Goal: Information Seeking & Learning: Learn about a topic

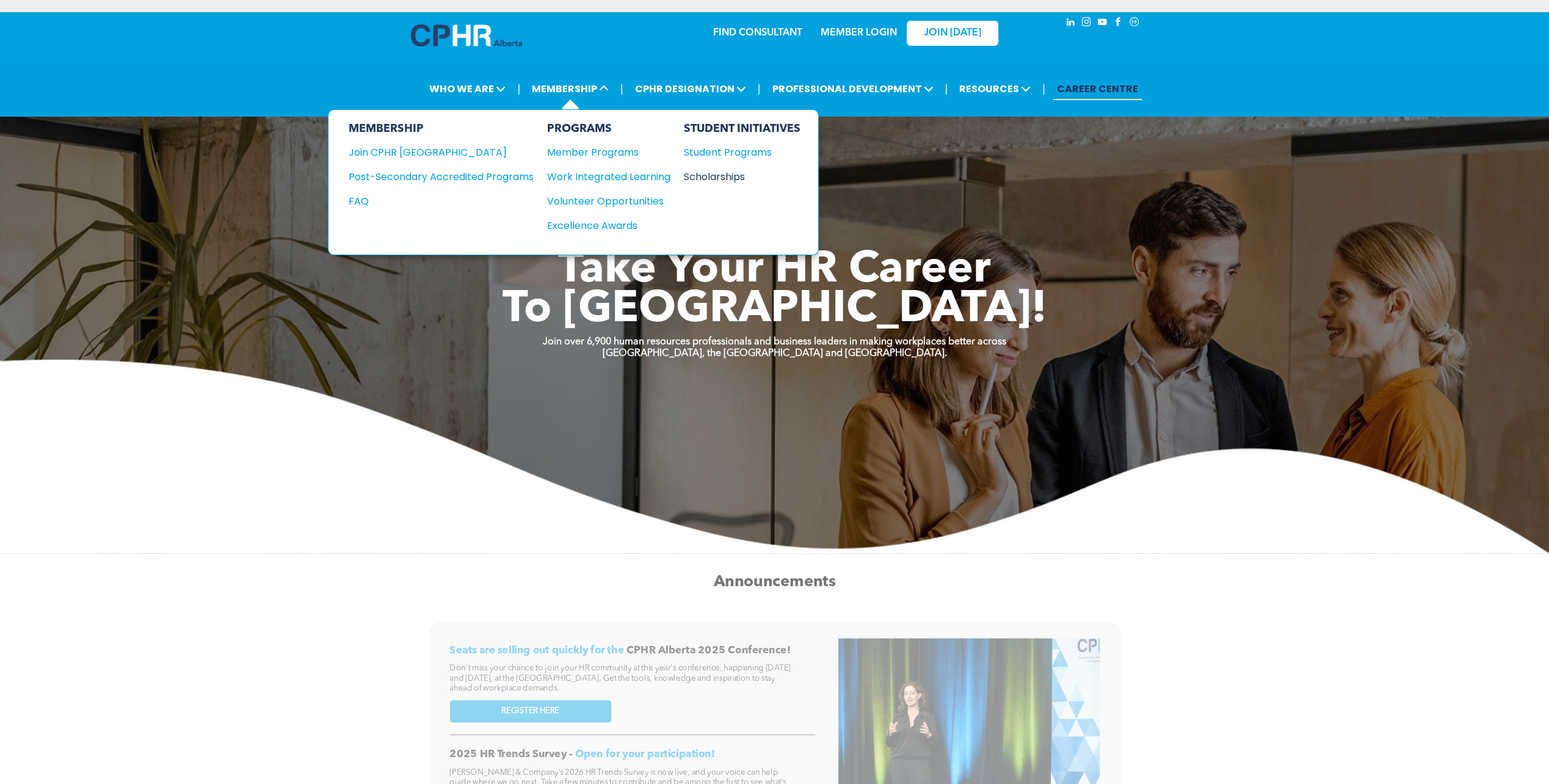
click at [712, 172] on div "Scholarships" at bounding box center [735, 176] width 105 height 15
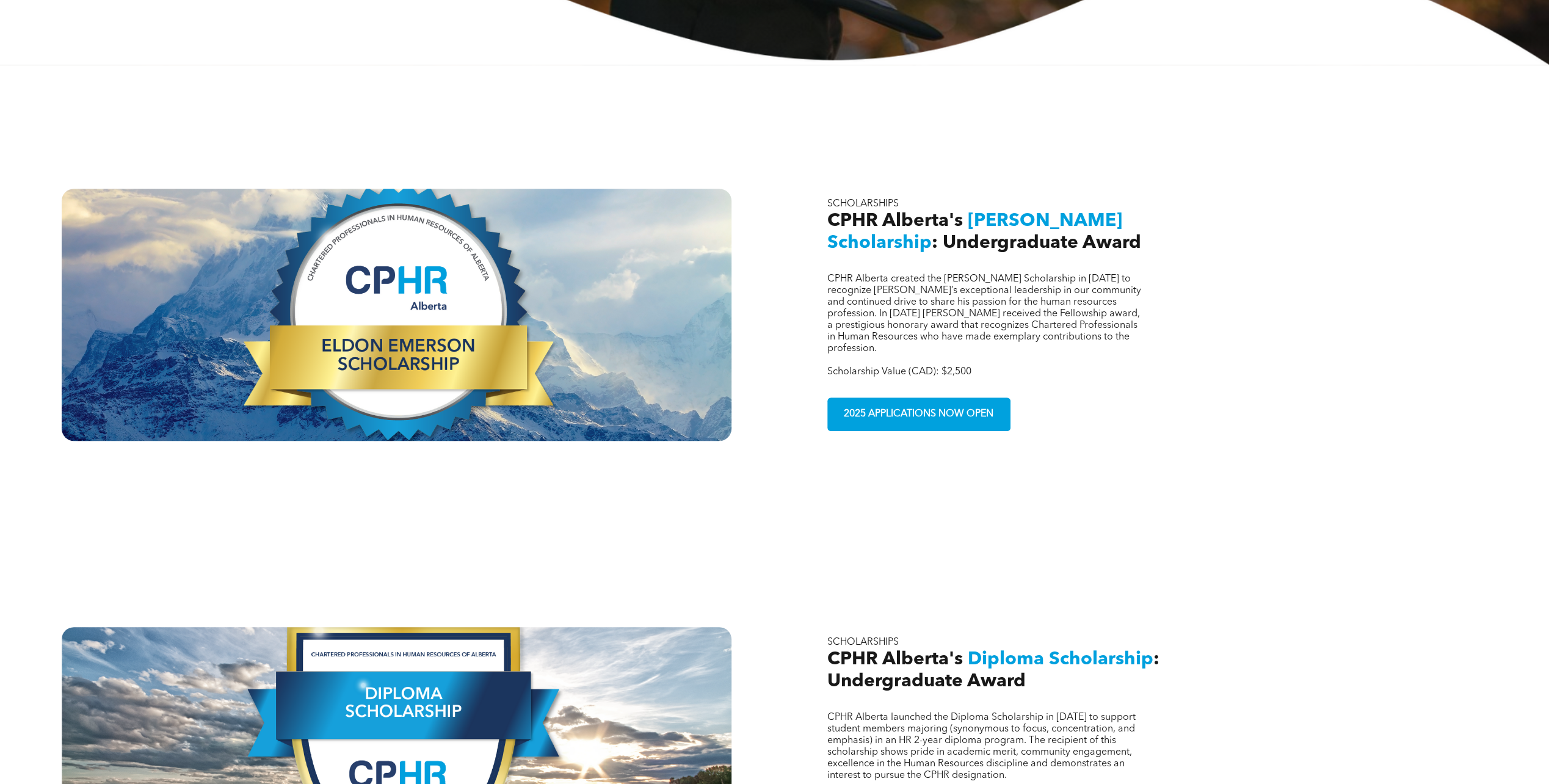
scroll to position [672, 0]
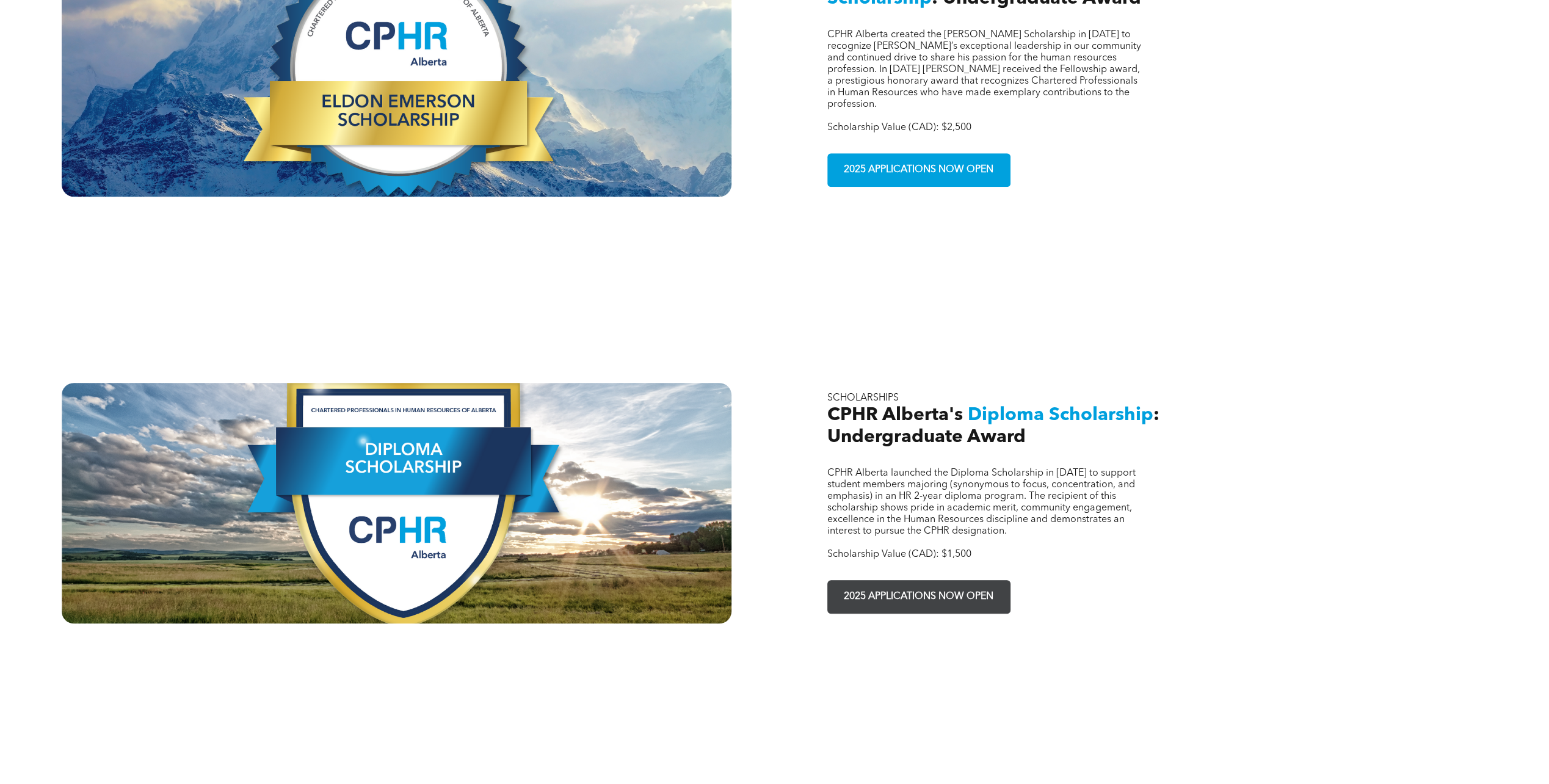
click at [895, 585] on span "2025 APPLICATIONS NOW OPEN" at bounding box center [919, 597] width 158 height 24
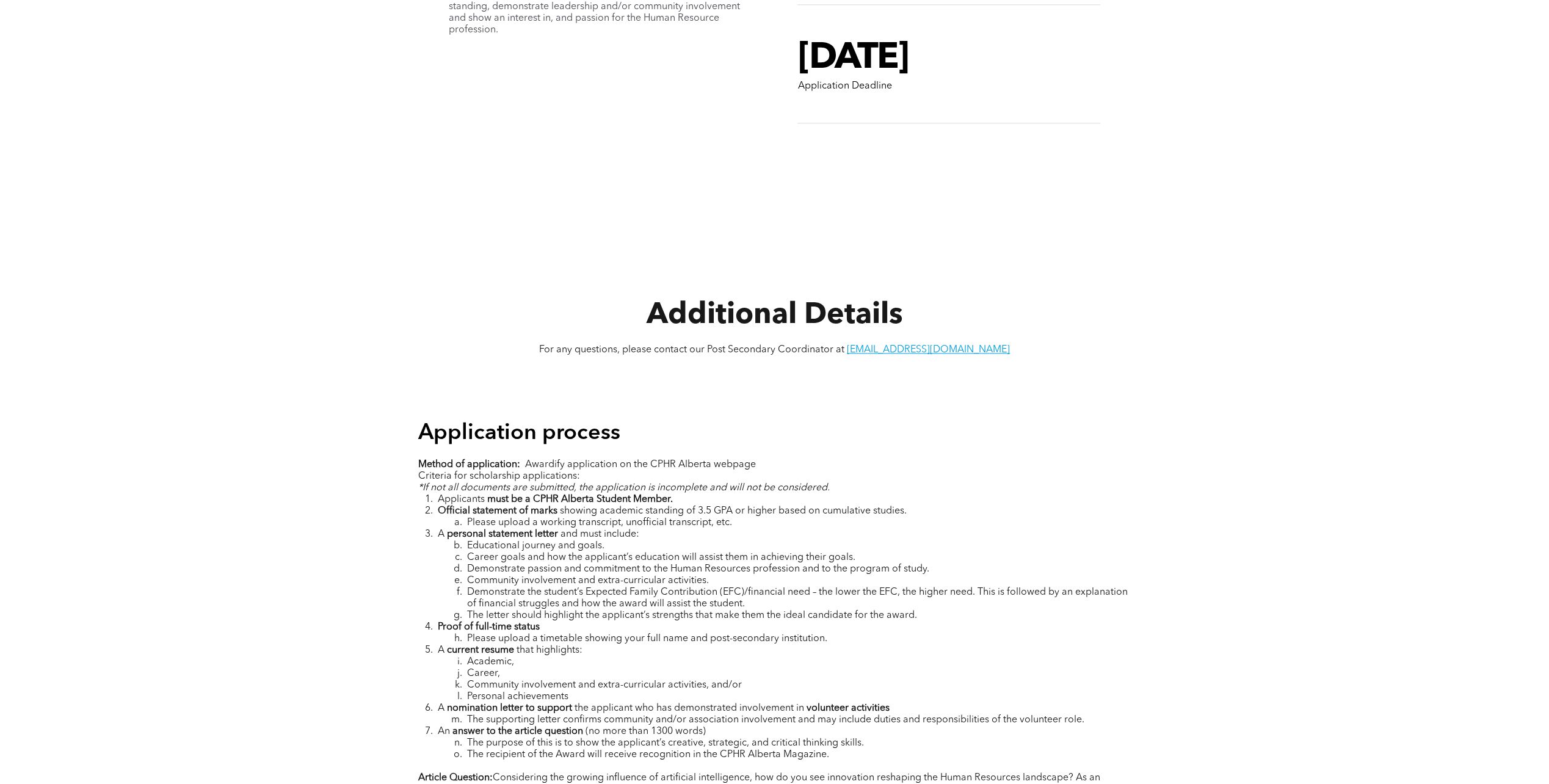
scroll to position [1526, 0]
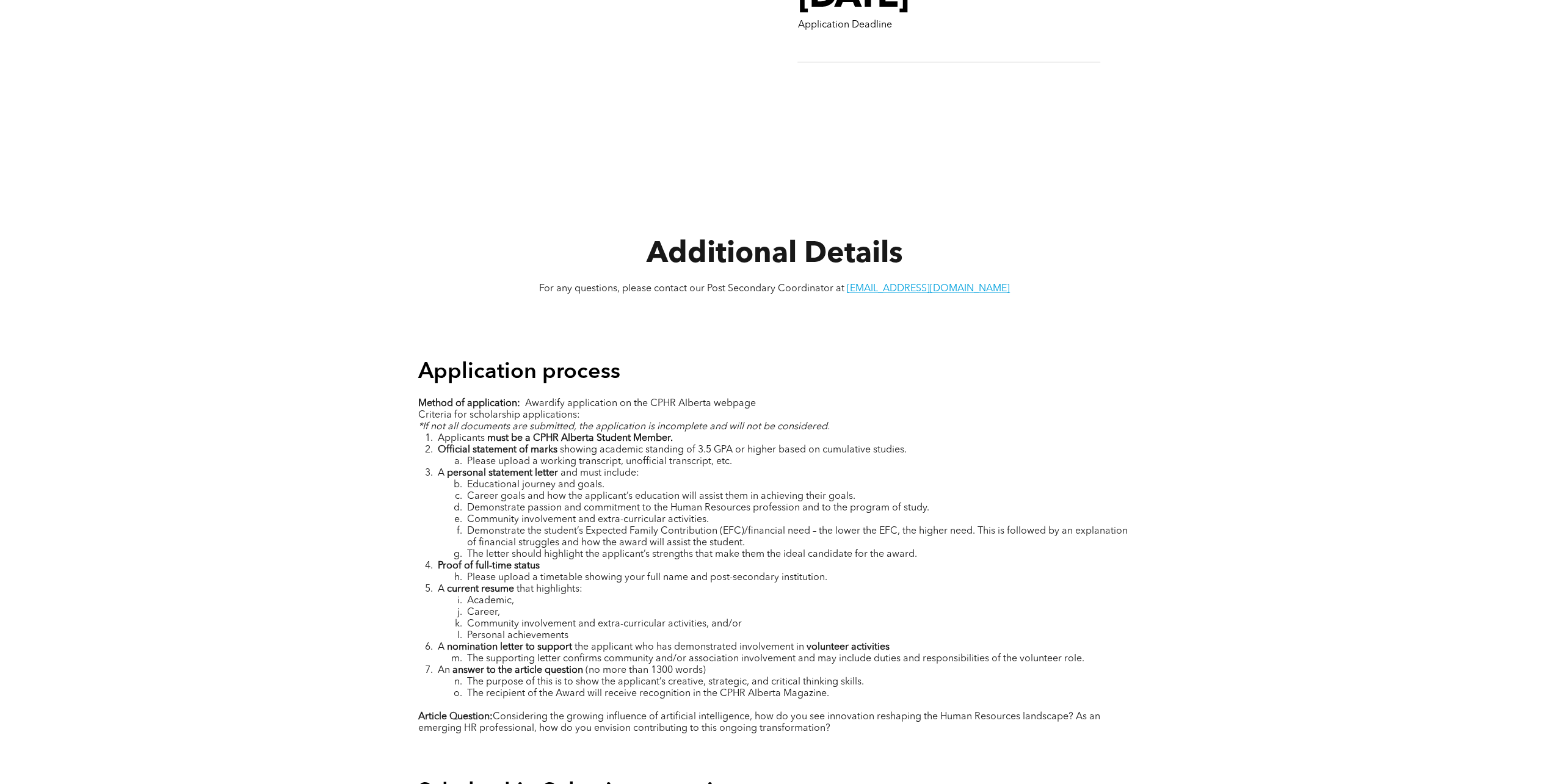
drag, startPoint x: 756, startPoint y: 647, endPoint x: 733, endPoint y: 630, distance: 28.6
click at [733, 630] on ol "Applicants must be a CPHR Alberta Student Member. Official statement of marks s…" at bounding box center [775, 566] width 713 height 267
drag, startPoint x: 733, startPoint y: 630, endPoint x: 650, endPoint y: 676, distance: 94.9
click at [650, 677] on span "The purpose of this is to show the applicant’s creative, strategic, and critica…" at bounding box center [666, 682] width 397 height 10
drag, startPoint x: 570, startPoint y: 651, endPoint x: 947, endPoint y: 668, distance: 377.4
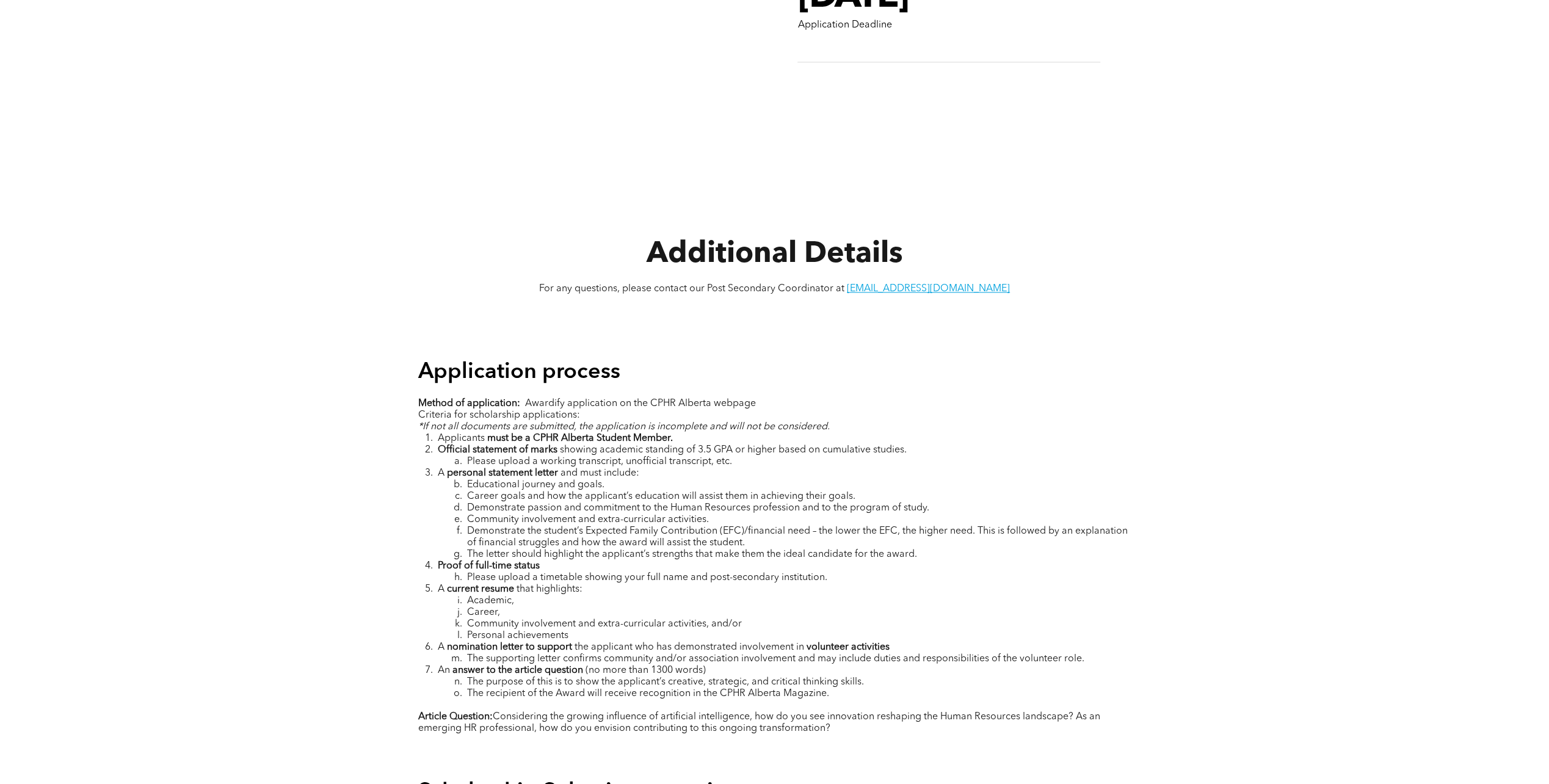
click at [947, 668] on ol "Applicants must be a CPHR Alberta Student Member. Official statement of marks s…" at bounding box center [775, 566] width 713 height 267
click at [947, 668] on li "An answer to the article question (no more than 1300 words)" at bounding box center [784, 670] width 694 height 11
drag, startPoint x: 640, startPoint y: 640, endPoint x: 933, endPoint y: 653, distance: 293.3
click at [933, 653] on ol "Applicants must be a CPHR Alberta Student Member. Official statement of marks s…" at bounding box center [775, 566] width 713 height 267
drag, startPoint x: 933, startPoint y: 653, endPoint x: 824, endPoint y: 685, distance: 113.6
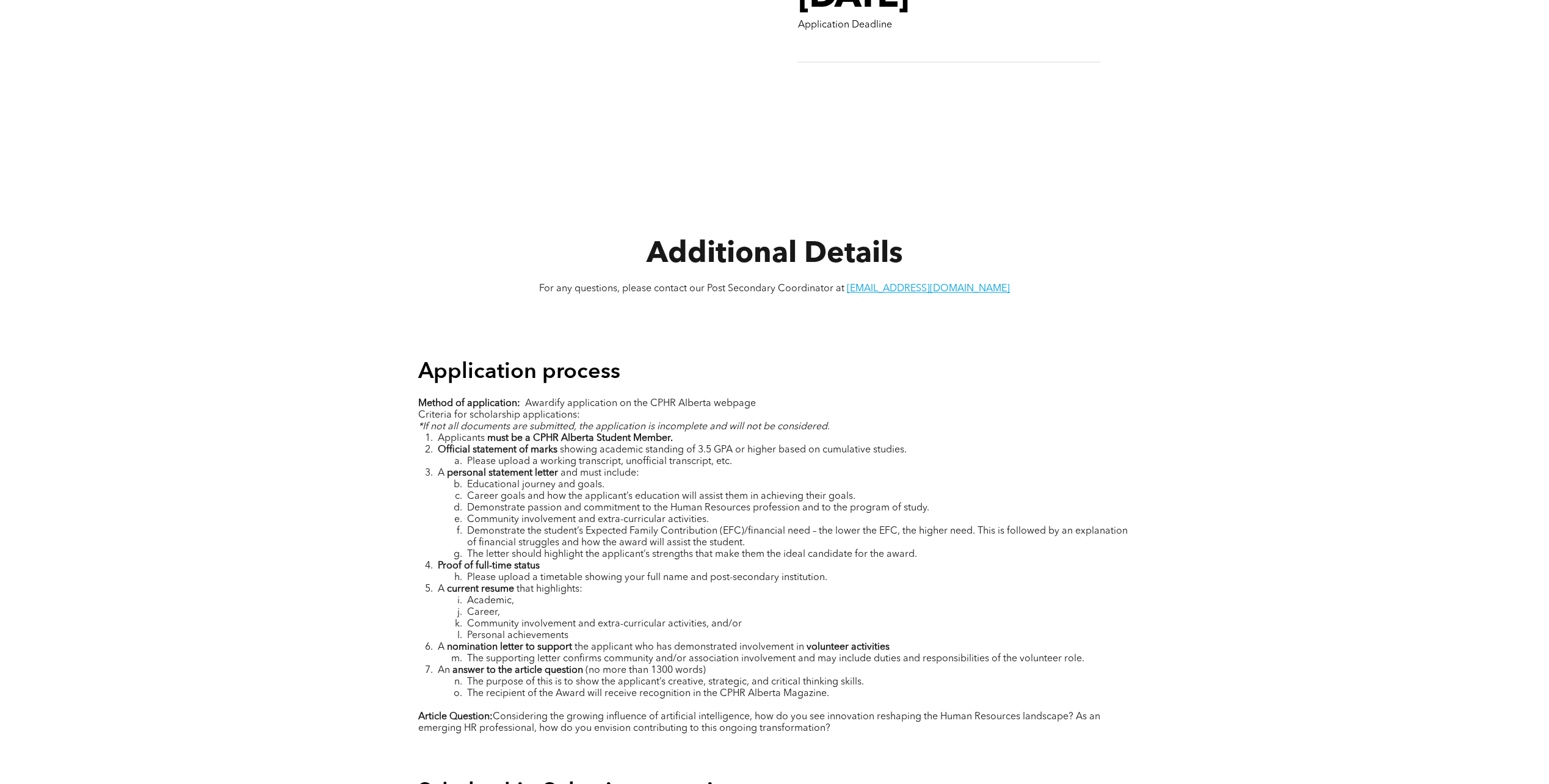
click at [824, 689] on span "The recipient of the Award will receive recognition in the CPHR Alberta Magazin…" at bounding box center [648, 694] width 362 height 10
drag, startPoint x: 791, startPoint y: 650, endPoint x: 613, endPoint y: 648, distance: 178.0
click at [613, 648] on ol "Applicants must be a CPHR Alberta Student Member. Official statement of marks s…" at bounding box center [775, 566] width 713 height 267
click at [613, 648] on span "the applicant who has demonstrated involvement in" at bounding box center [689, 647] width 230 height 10
drag, startPoint x: 613, startPoint y: 648, endPoint x: 757, endPoint y: 655, distance: 144.2
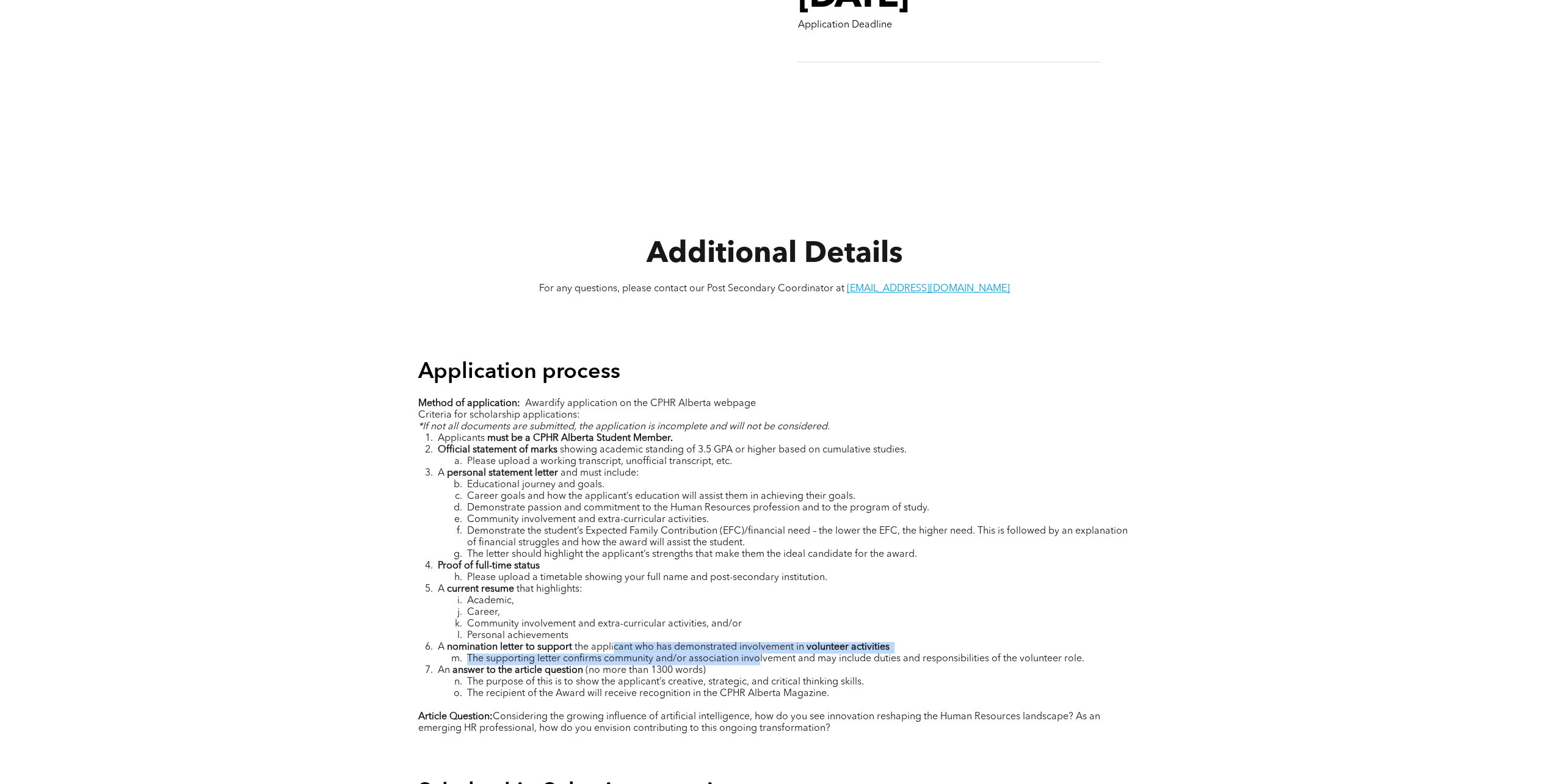
click at [757, 655] on ol "Applicants must be a CPHR Alberta Student Member. Official statement of marks s…" at bounding box center [775, 566] width 713 height 267
click at [757, 655] on span "The supporting letter confirms community and/or association involvement and may…" at bounding box center [775, 658] width 617 height 10
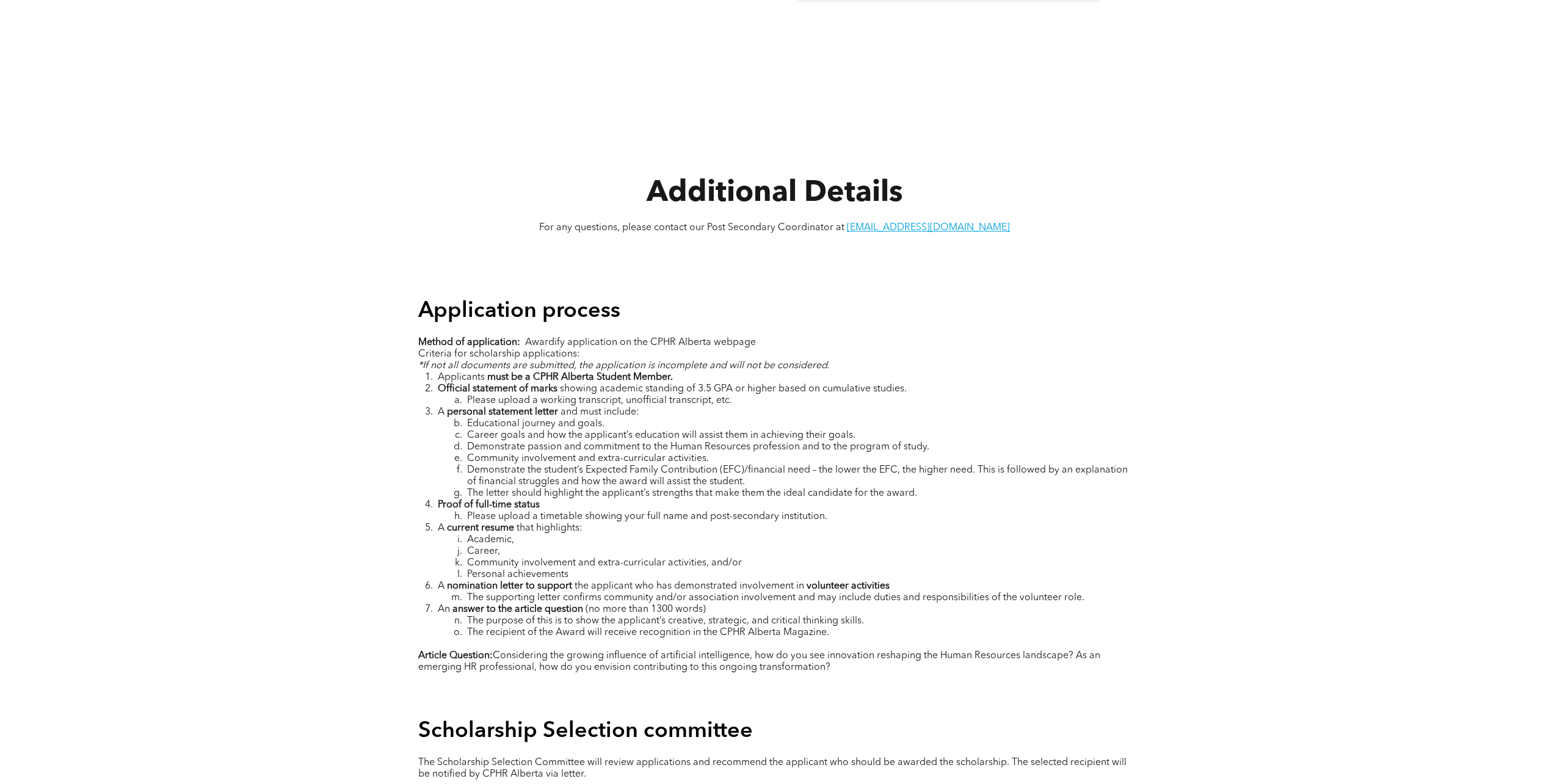
click at [614, 616] on span "The purpose of this is to show the applicant’s creative, strategic, and critica…" at bounding box center [666, 621] width 397 height 10
drag, startPoint x: 605, startPoint y: 593, endPoint x: 1098, endPoint y: 593, distance: 493.0
click at [1098, 593] on li "The supporting letter confirms community and/or association involvement and may…" at bounding box center [784, 598] width 694 height 11
copy span "community and/or association involvement and may include duties and responsibil…"
